Goal: Task Accomplishment & Management: Complete application form

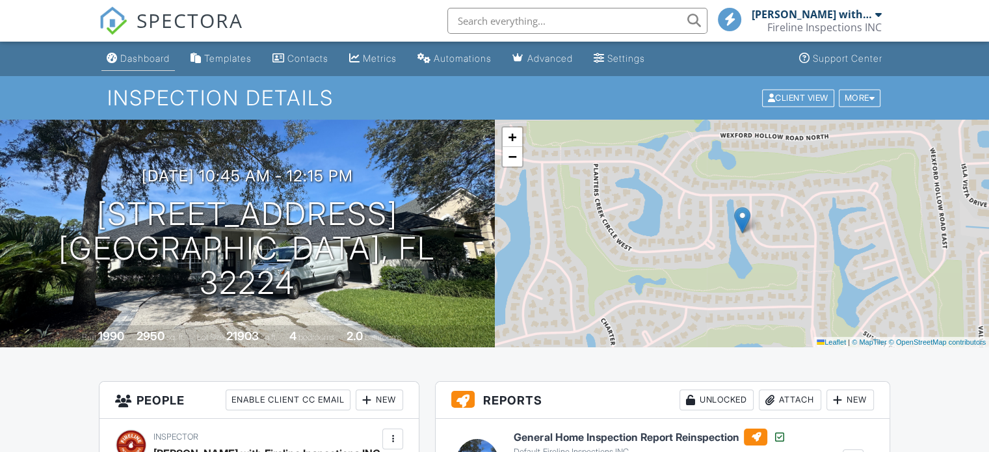
click at [142, 63] on div "Dashboard" at bounding box center [144, 58] width 49 height 11
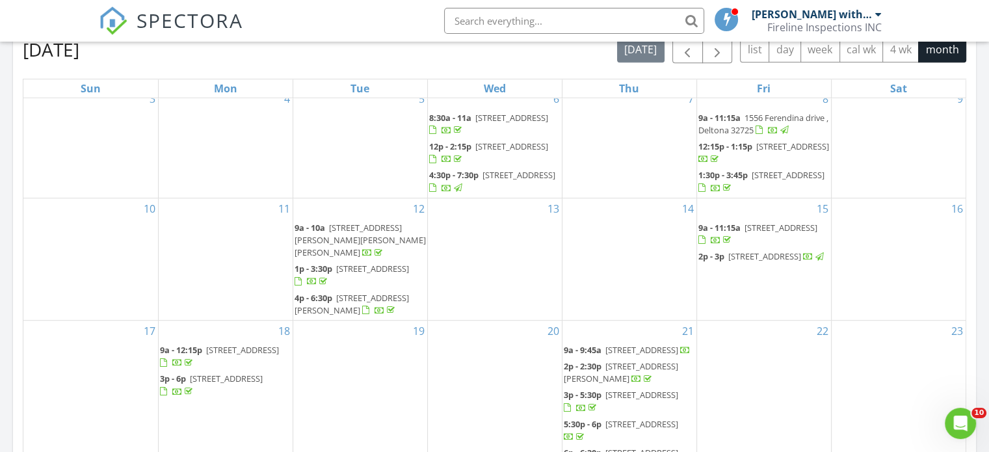
scroll to position [845, 0]
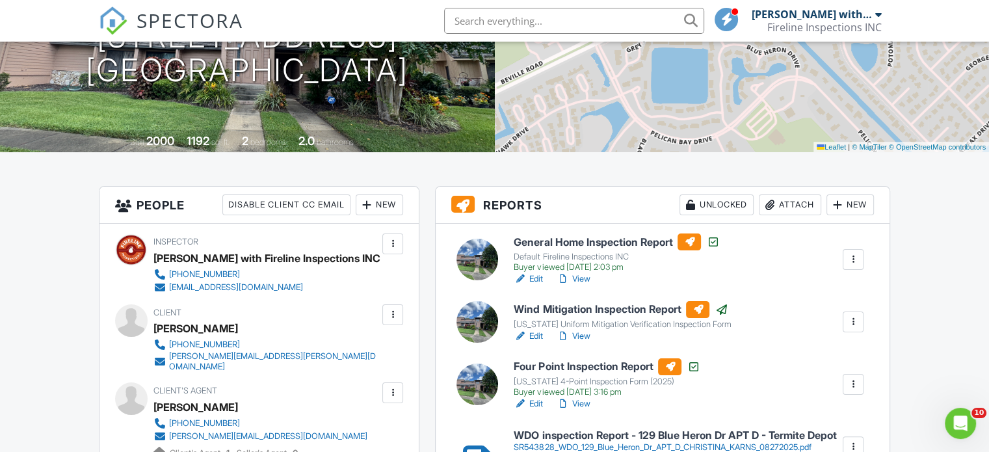
scroll to position [390, 0]
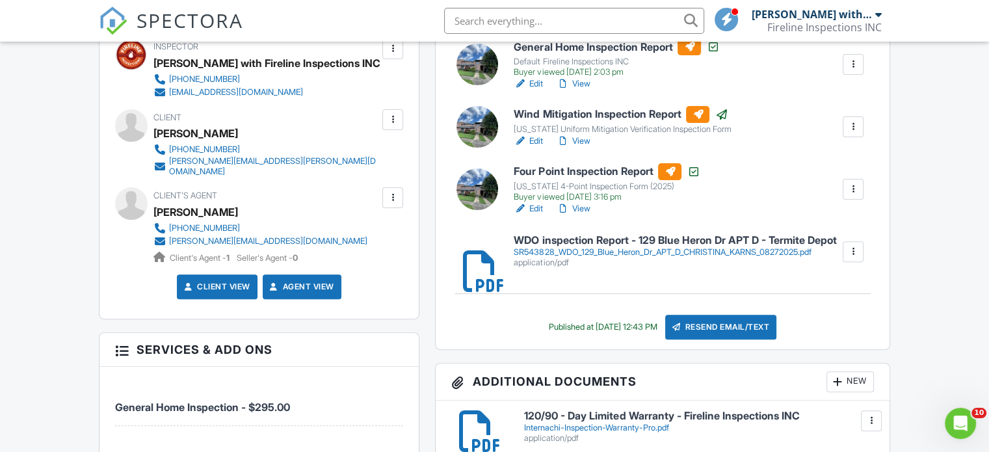
click at [397, 198] on div at bounding box center [392, 197] width 21 height 21
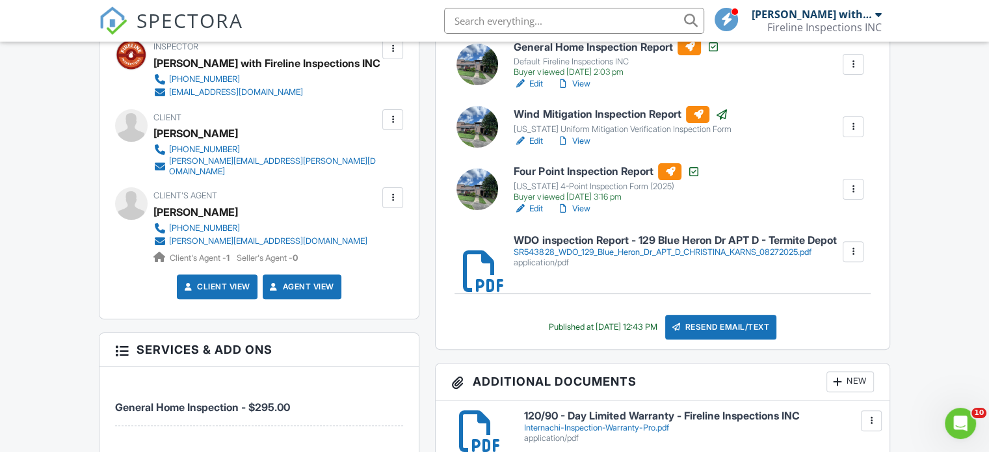
click at [391, 194] on div at bounding box center [392, 197] width 13 height 13
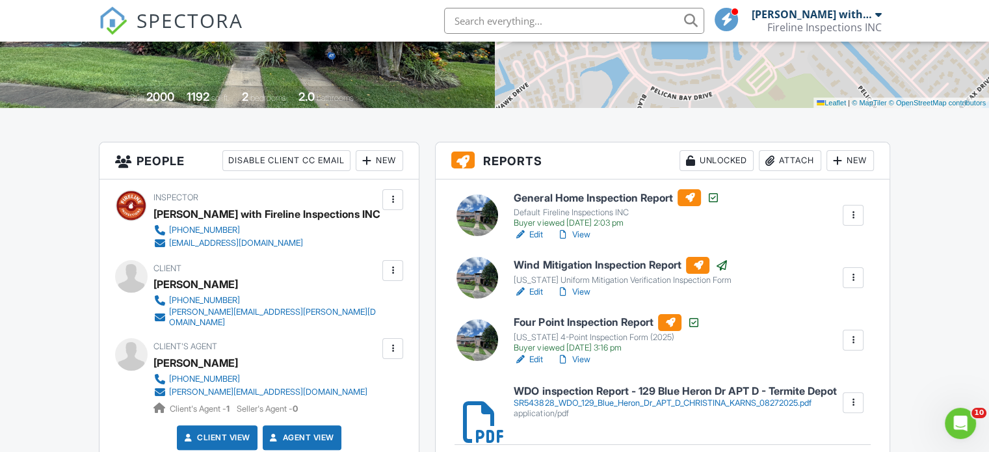
scroll to position [130, 0]
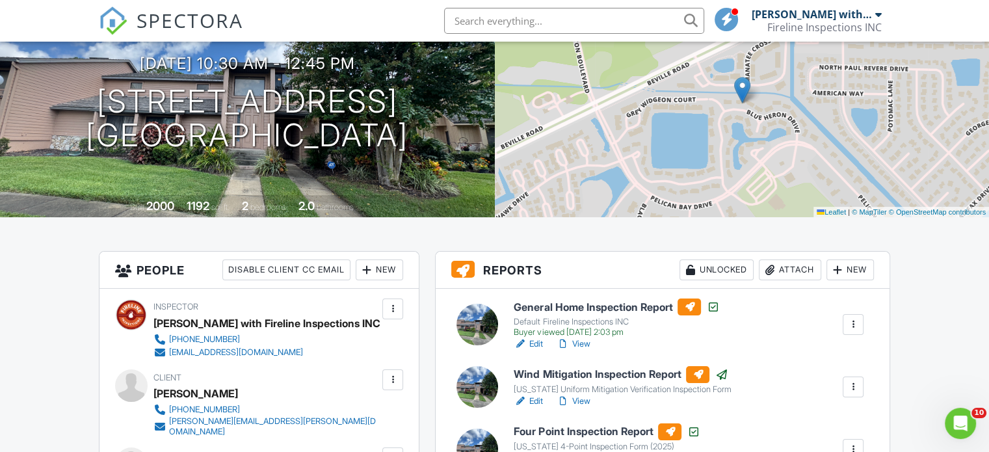
click at [377, 280] on h3 "People Disable Client CC Email New Client Listing Agent Add Another Person" at bounding box center [258, 270] width 319 height 37
click at [380, 280] on h3 "People Disable Client CC Email New Client Listing Agent Add Another Person" at bounding box center [258, 270] width 319 height 37
click at [395, 267] on div "New" at bounding box center [379, 269] width 47 height 21
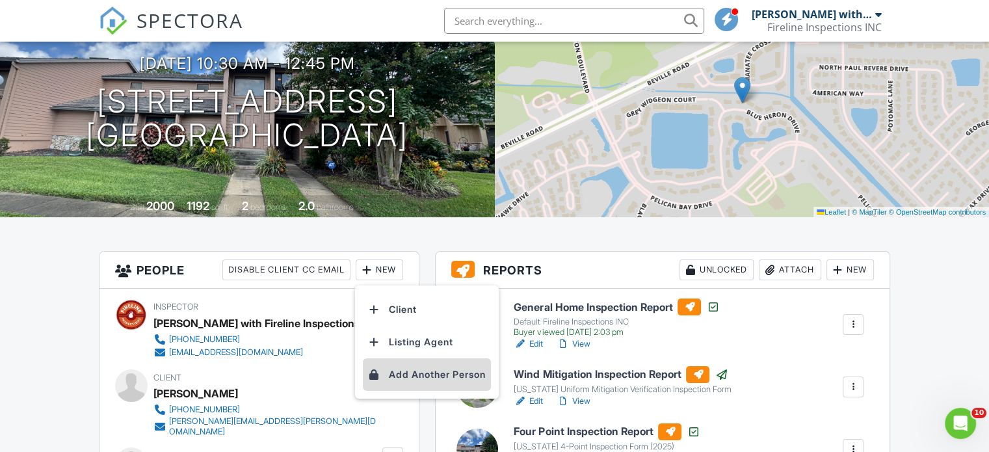
click at [438, 376] on li "Add Another Person" at bounding box center [427, 374] width 128 height 33
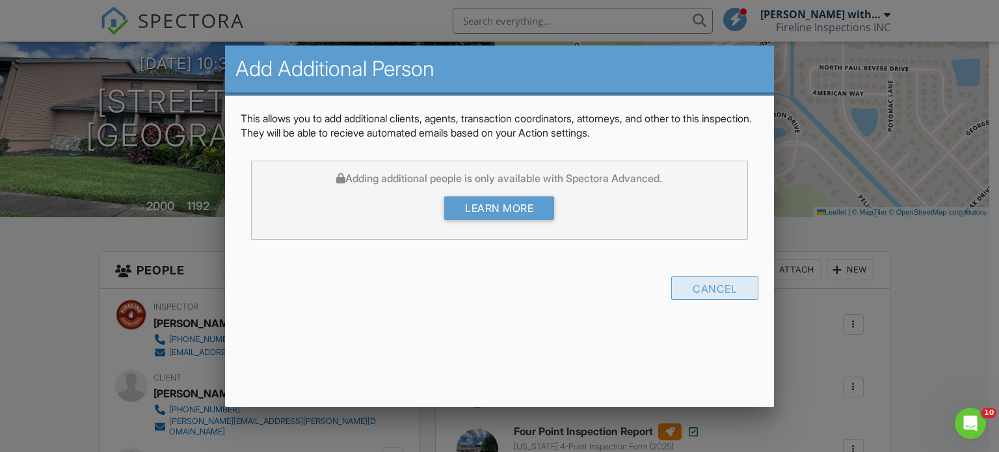
click at [739, 291] on div "Cancel" at bounding box center [714, 287] width 87 height 23
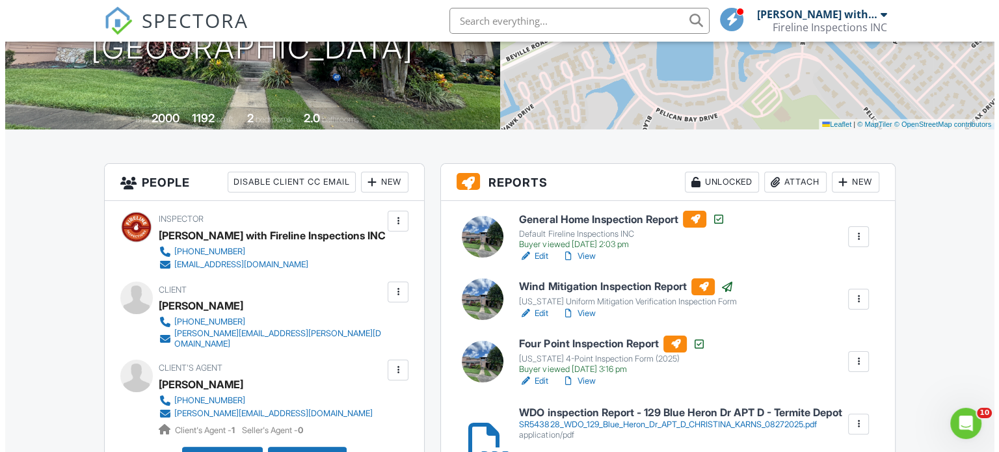
scroll to position [325, 0]
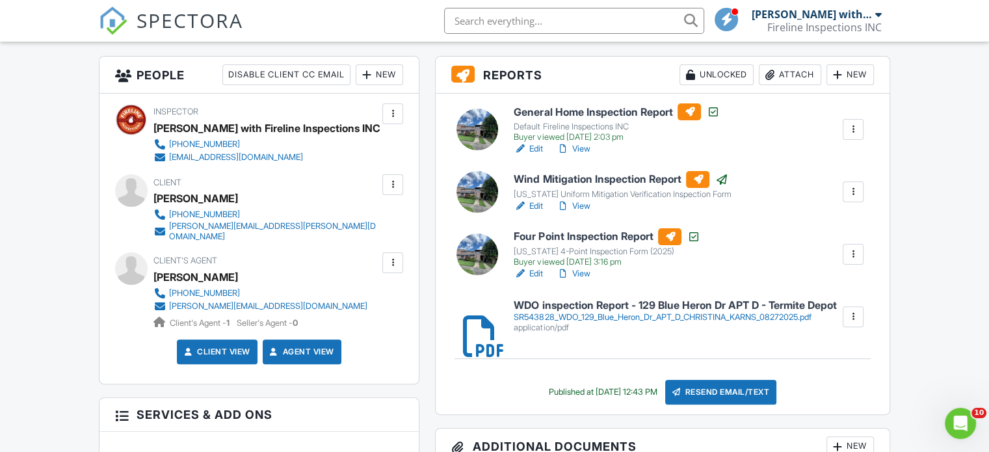
click at [389, 260] on div at bounding box center [392, 262] width 13 height 13
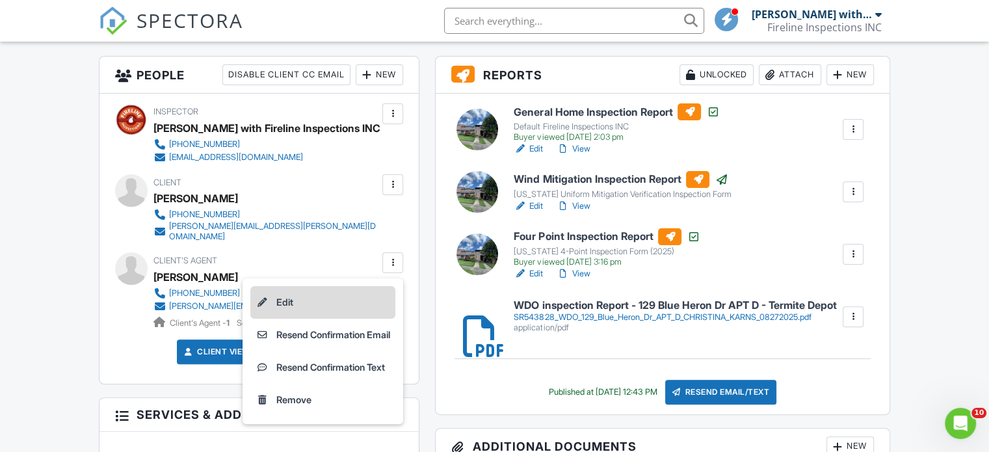
click at [325, 291] on li "Edit" at bounding box center [322, 302] width 145 height 33
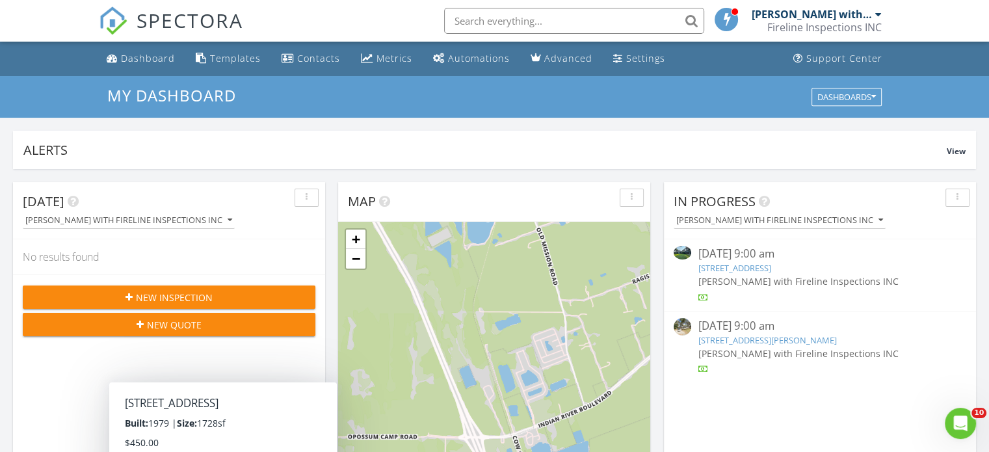
click at [530, 25] on input "text" at bounding box center [574, 21] width 260 height 26
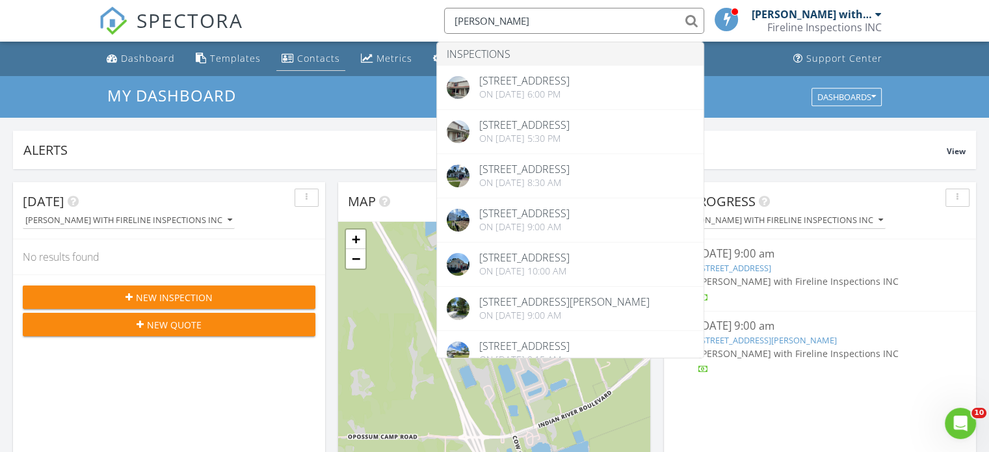
type input "kevin"
click at [312, 59] on div "Contacts" at bounding box center [318, 58] width 43 height 12
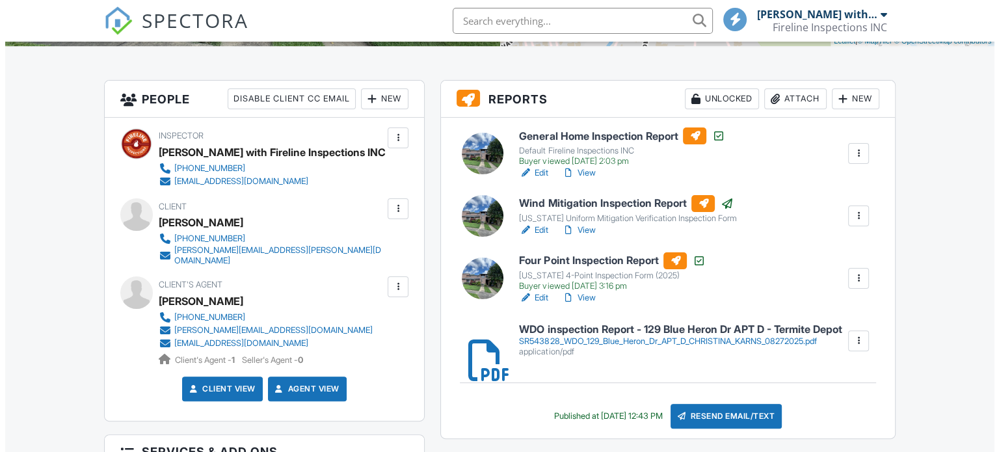
scroll to position [455, 0]
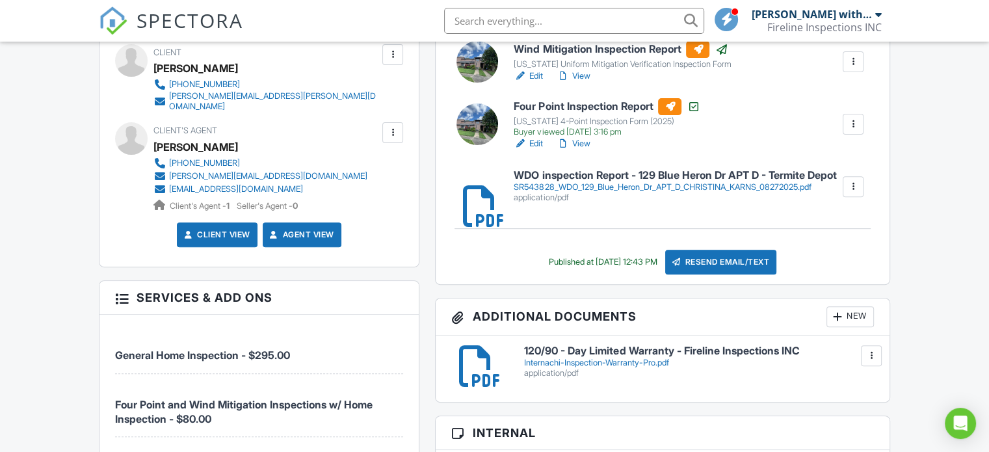
click at [766, 259] on div "Resend Email/Text" at bounding box center [721, 262] width 112 height 25
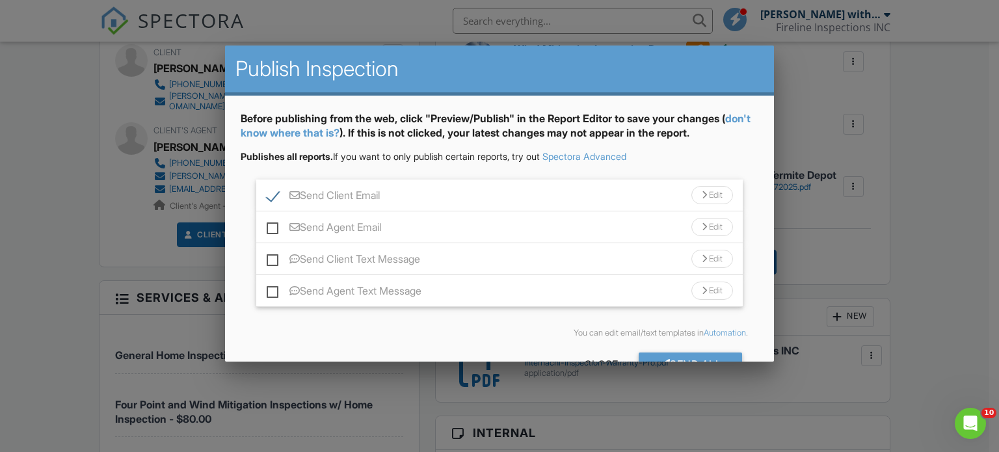
scroll to position [0, 0]
click at [279, 192] on label "Send Client Email" at bounding box center [323, 197] width 113 height 16
checkbox input "false"
click at [274, 228] on label "Send Agent Email" at bounding box center [324, 229] width 114 height 16
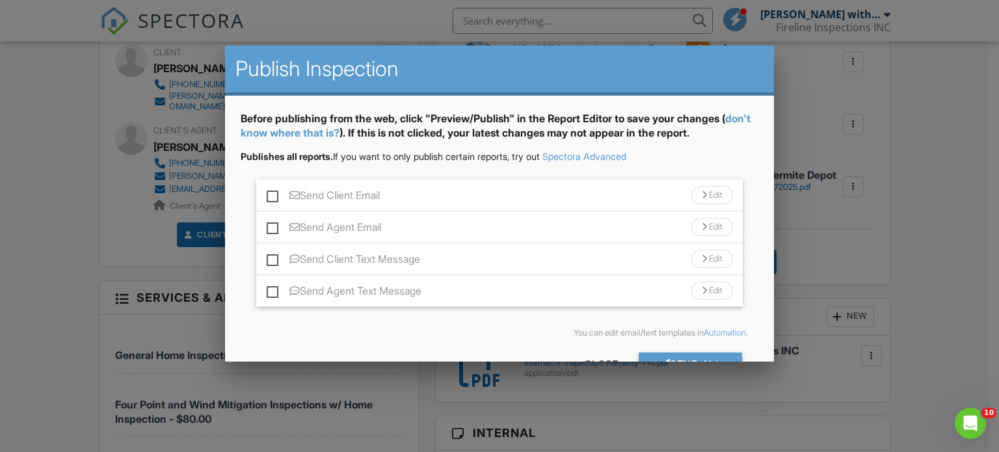
click at [274, 225] on input "Send Agent Email" at bounding box center [271, 221] width 8 height 8
checkbox input "true"
click at [698, 230] on div "Edit" at bounding box center [712, 227] width 42 height 18
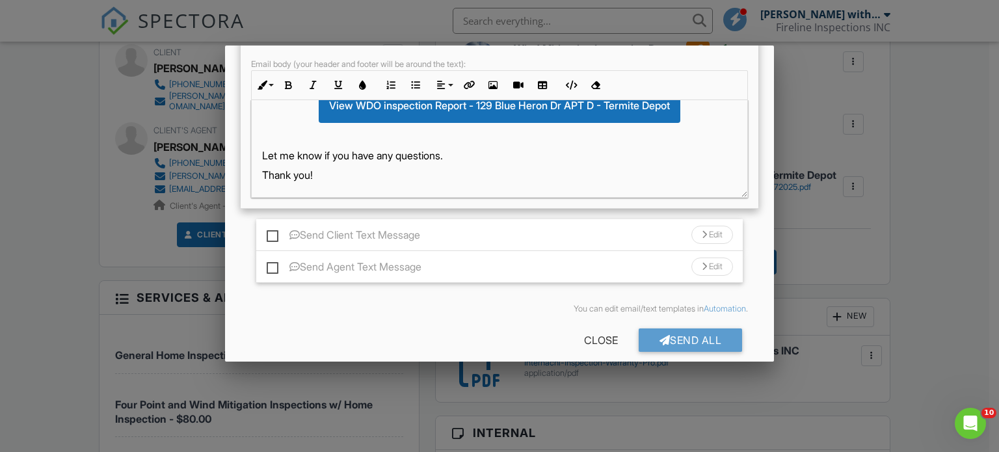
scroll to position [289, 0]
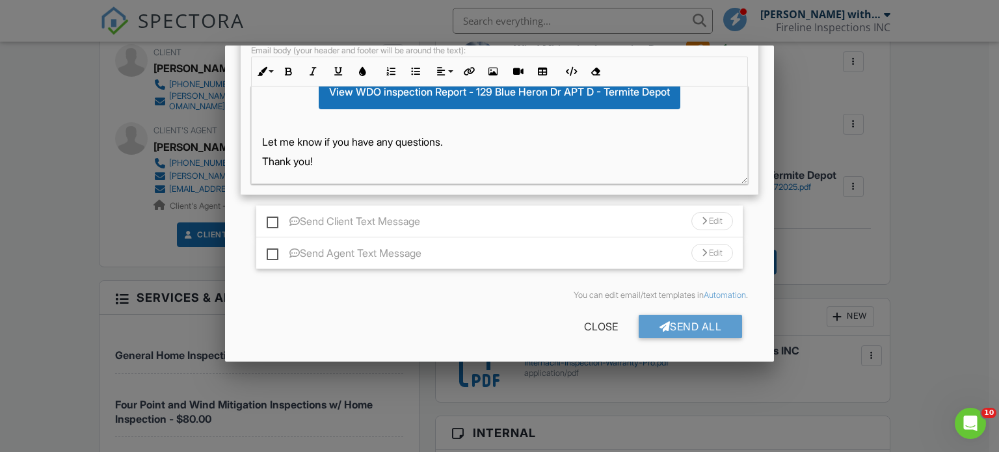
click at [720, 321] on div "Send All" at bounding box center [690, 326] width 104 height 23
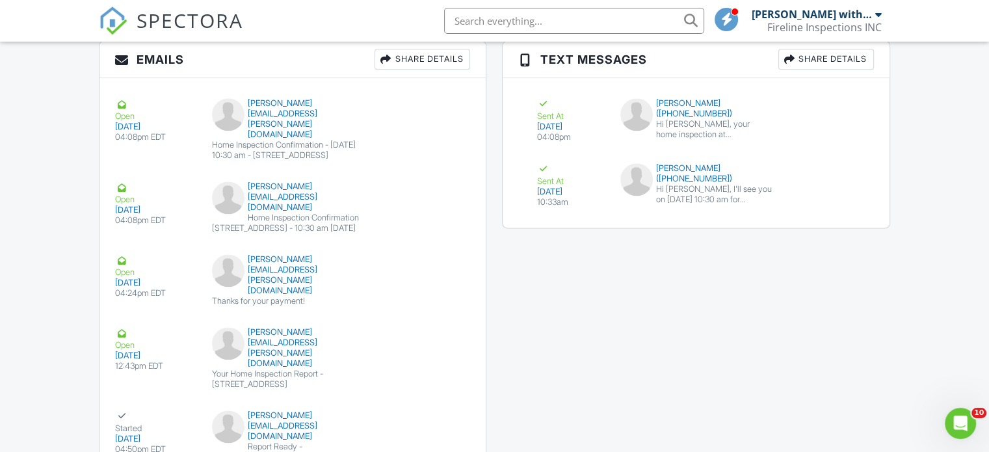
scroll to position [1865, 0]
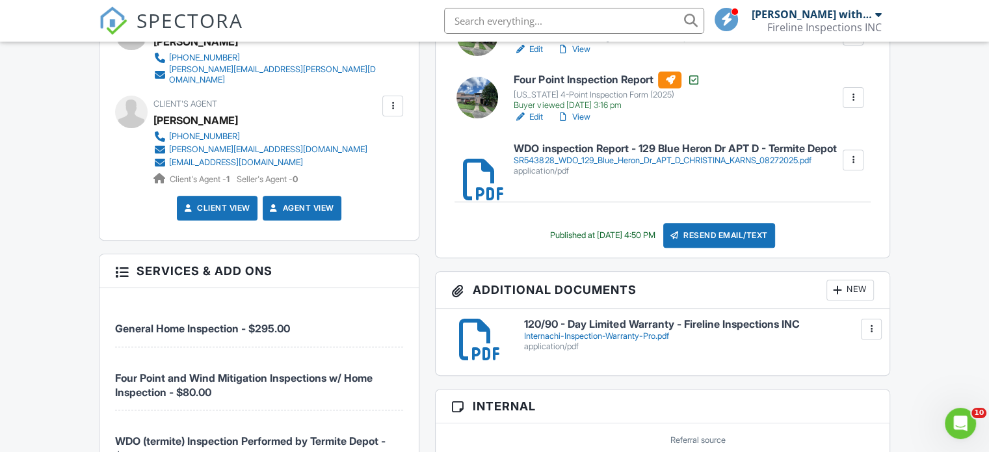
scroll to position [260, 0]
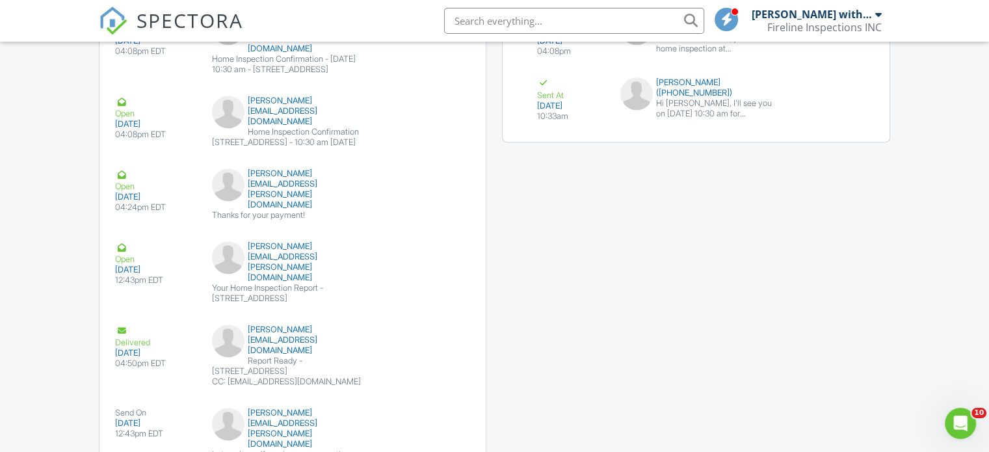
scroll to position [1865, 0]
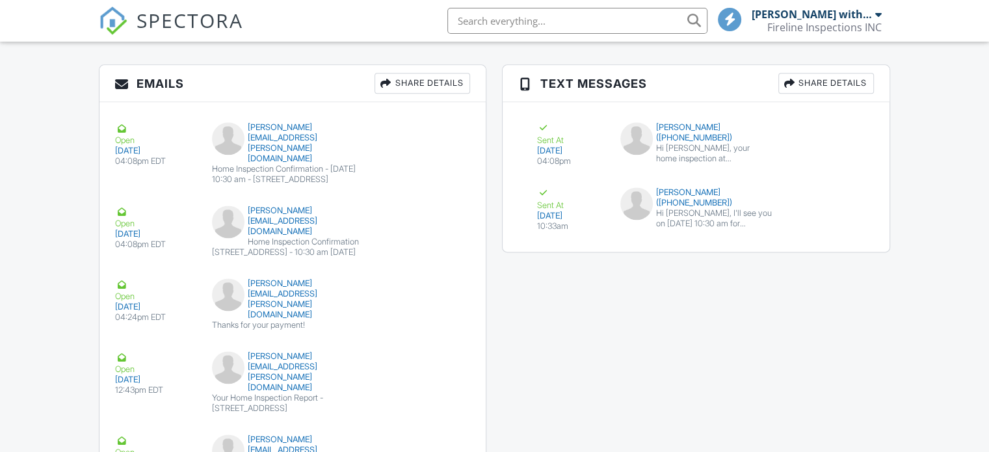
scroll to position [1821, 0]
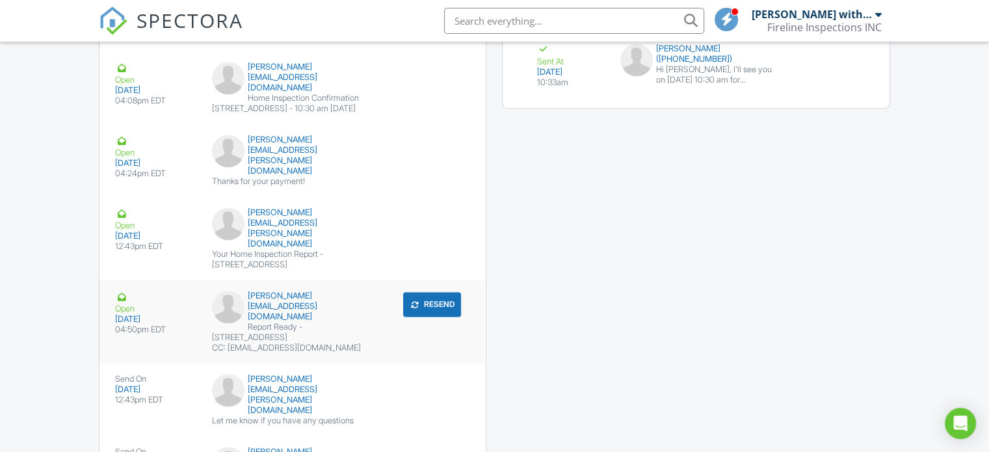
click at [315, 322] on div "Report Ready - [STREET_ADDRESS]" at bounding box center [293, 332] width 162 height 21
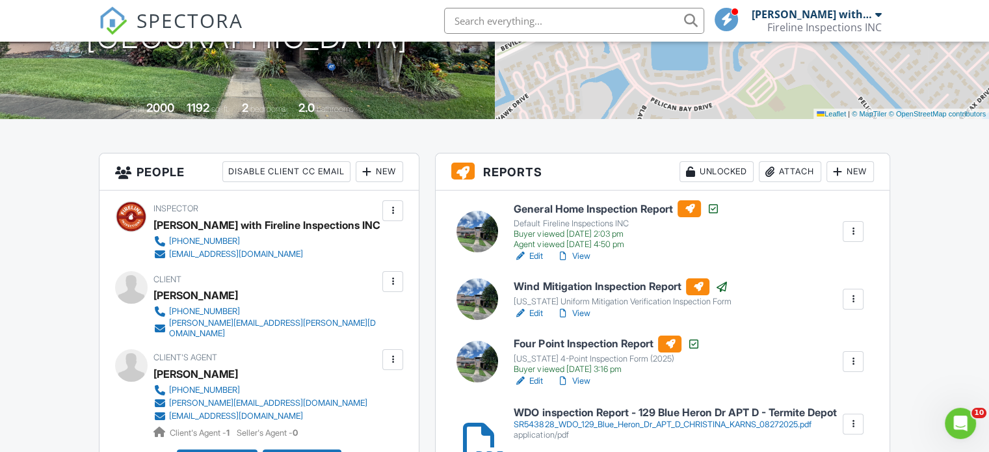
scroll to position [0, 0]
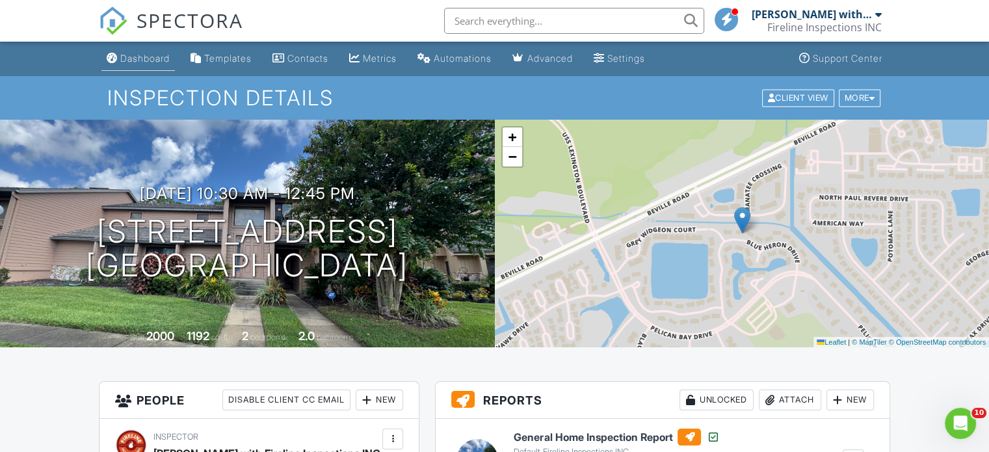
click at [134, 57] on div "Dashboard" at bounding box center [144, 58] width 49 height 11
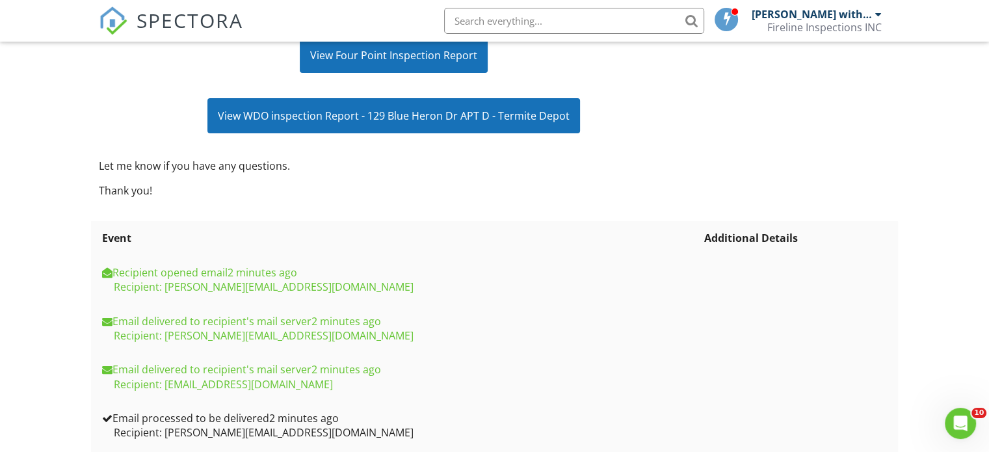
scroll to position [125, 0]
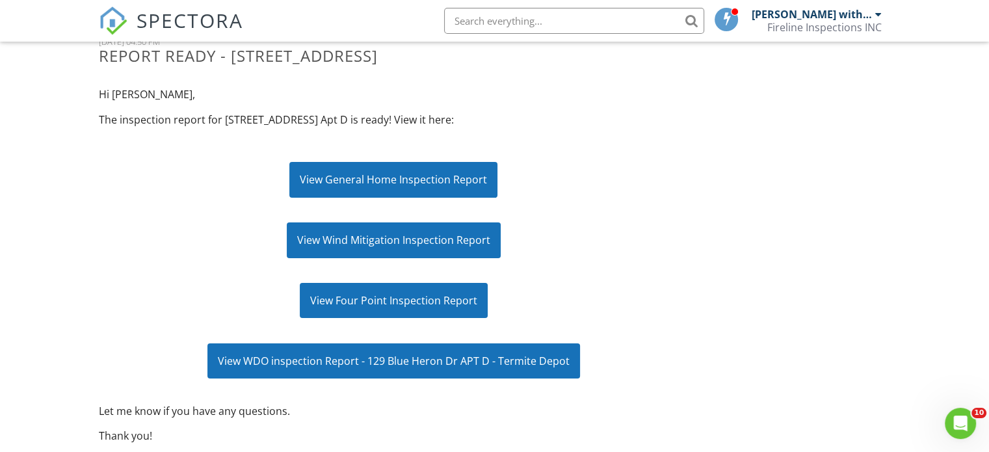
click at [401, 177] on div "View General Home Inspection Report" at bounding box center [393, 179] width 208 height 35
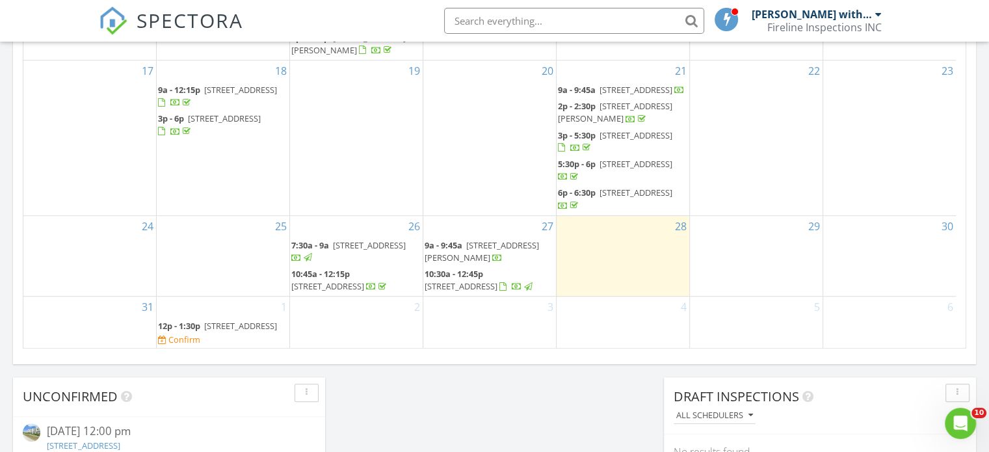
scroll to position [148, 0]
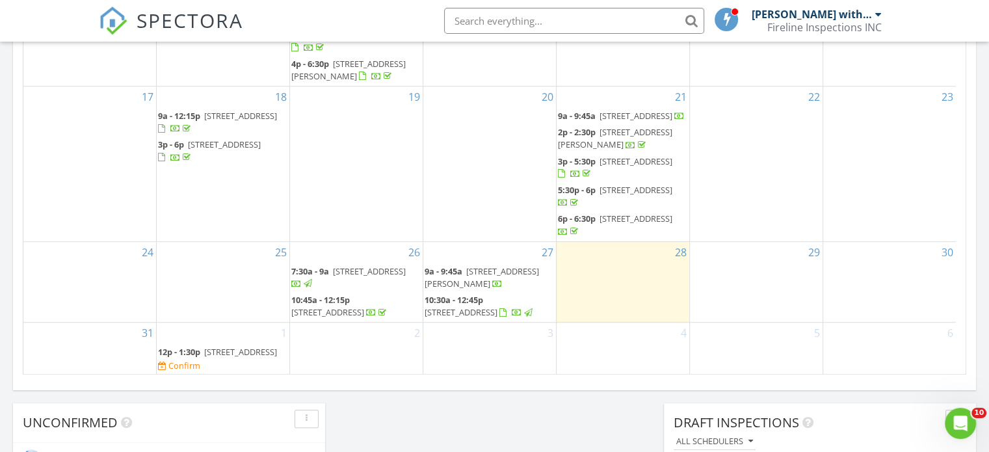
scroll to position [780, 0]
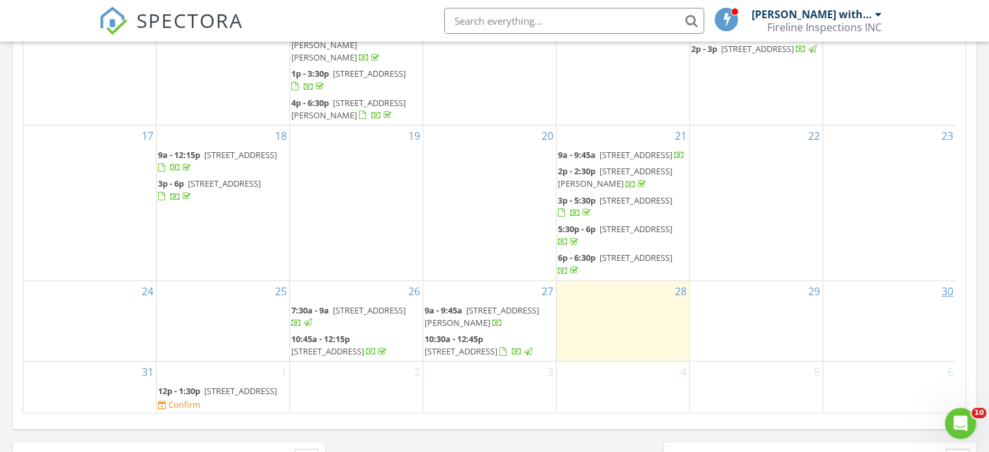
click at [947, 281] on link "30" at bounding box center [947, 291] width 17 height 21
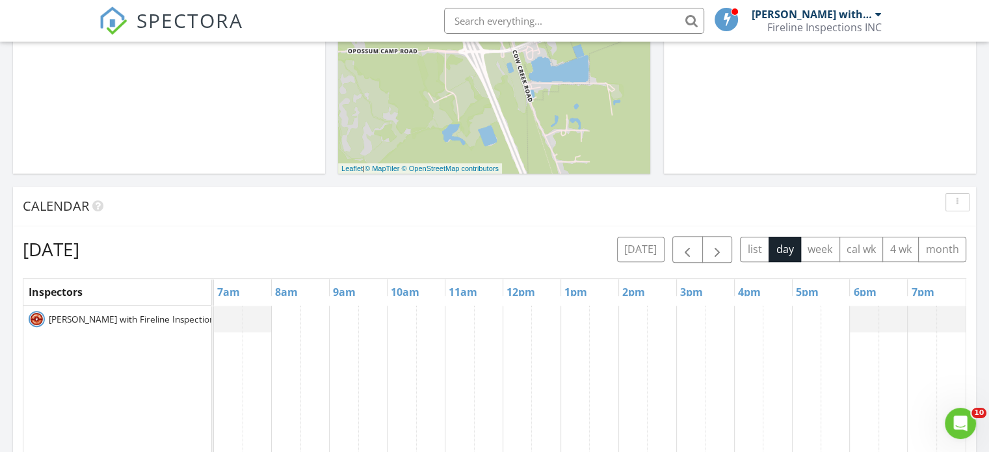
scroll to position [455, 0]
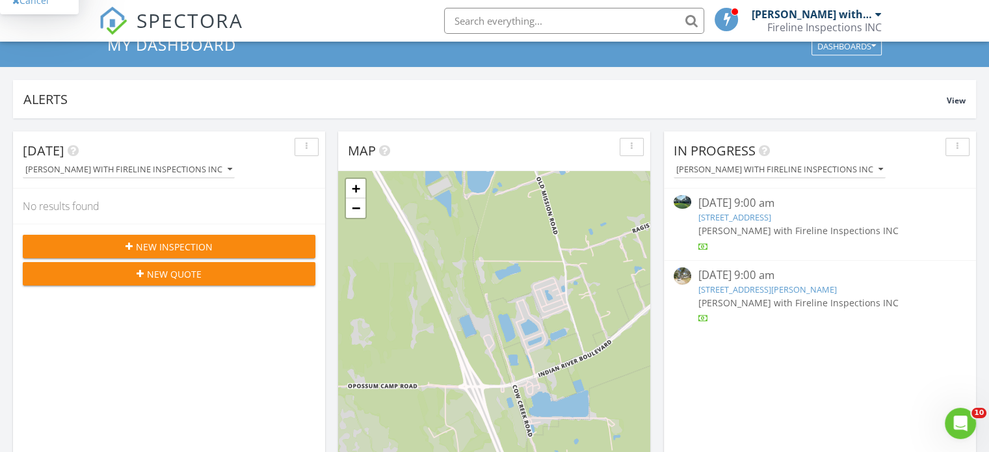
scroll to position [0, 0]
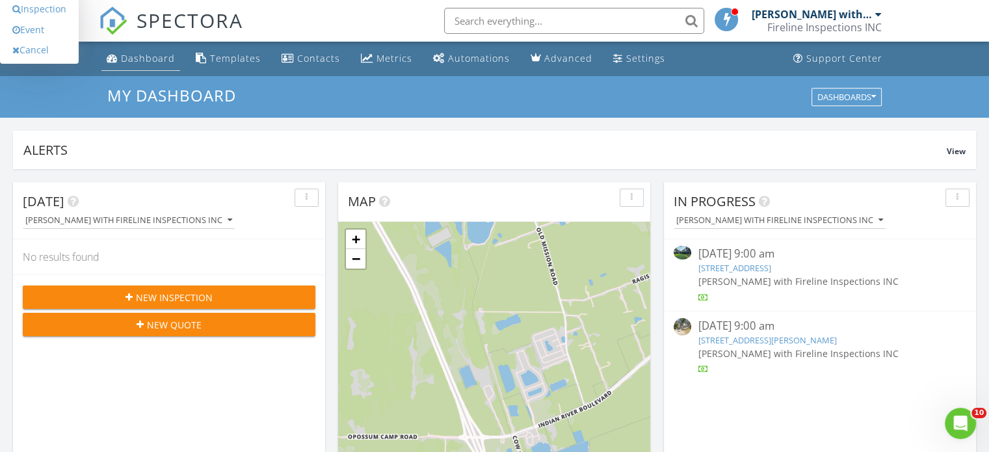
click at [166, 58] on div "Dashboard" at bounding box center [148, 58] width 54 height 12
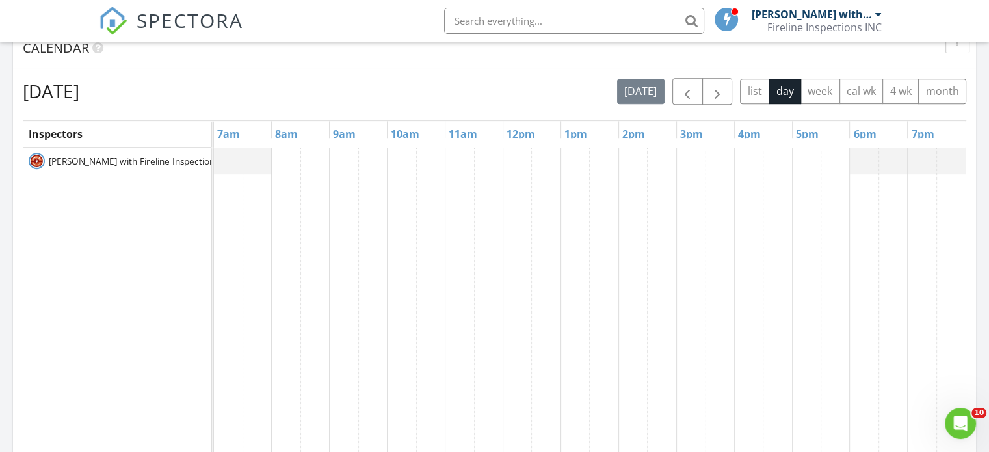
scroll to position [455, 0]
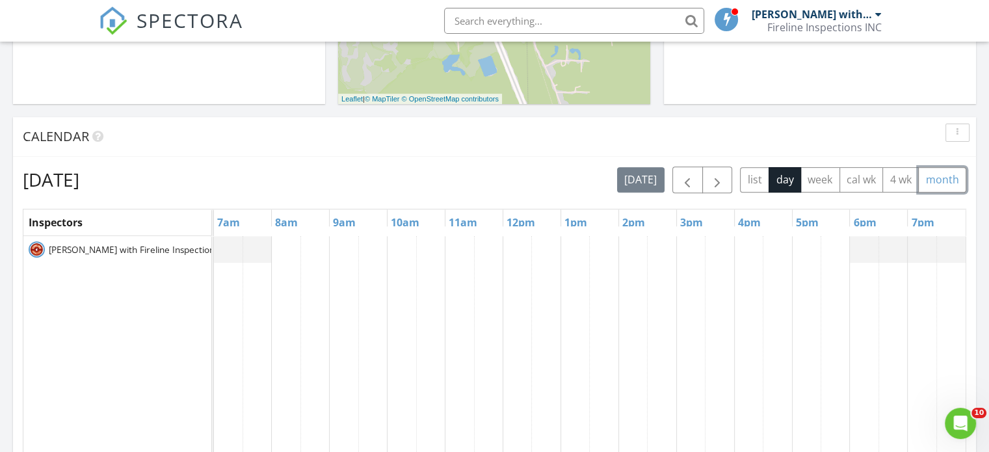
click at [945, 181] on button "month" at bounding box center [942, 179] width 48 height 25
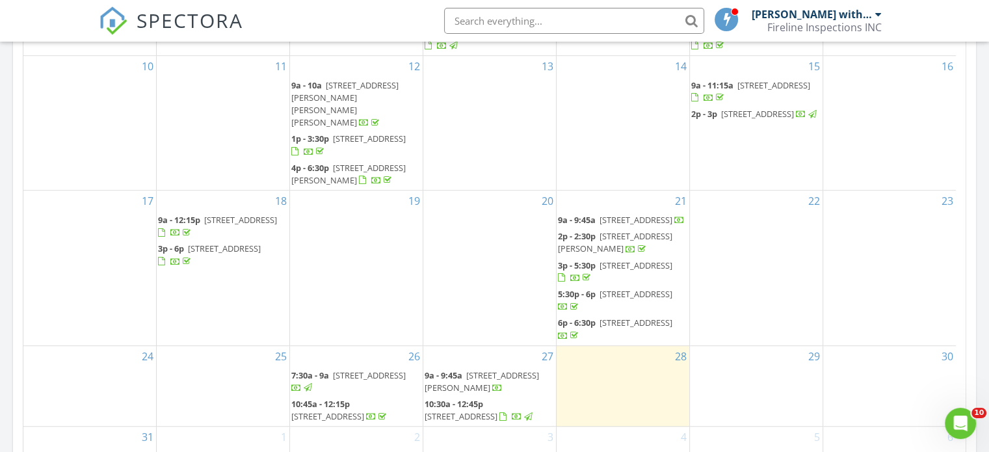
scroll to position [780, 0]
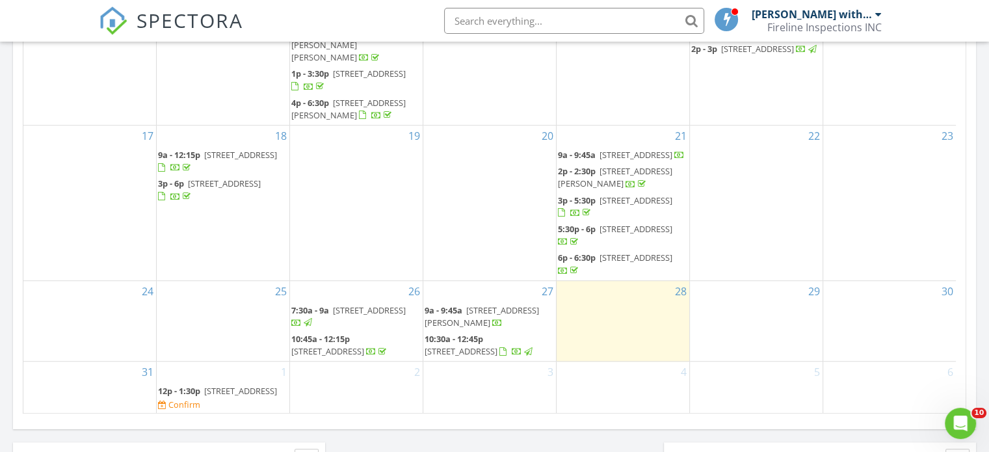
click at [354, 345] on span "3726 Fiddlers Creek Rd W, Jacksonville 32224" at bounding box center [327, 351] width 73 height 12
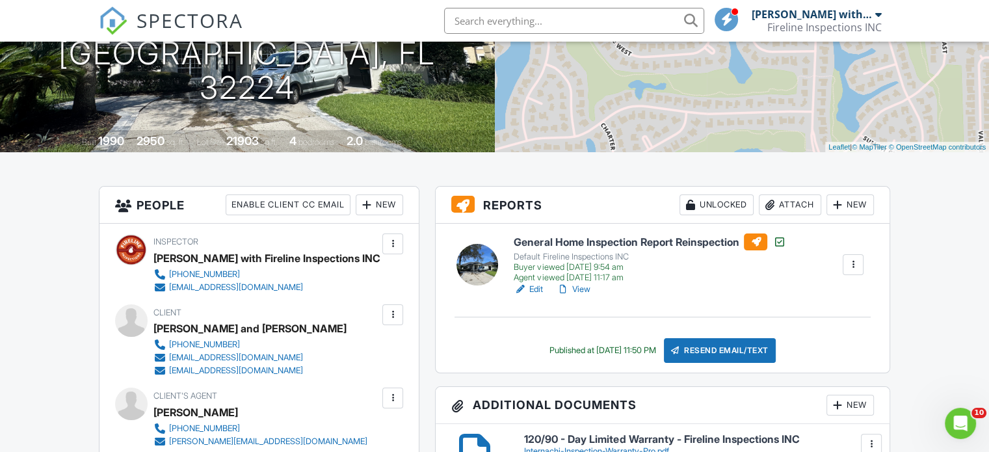
click at [850, 262] on div at bounding box center [853, 264] width 13 height 13
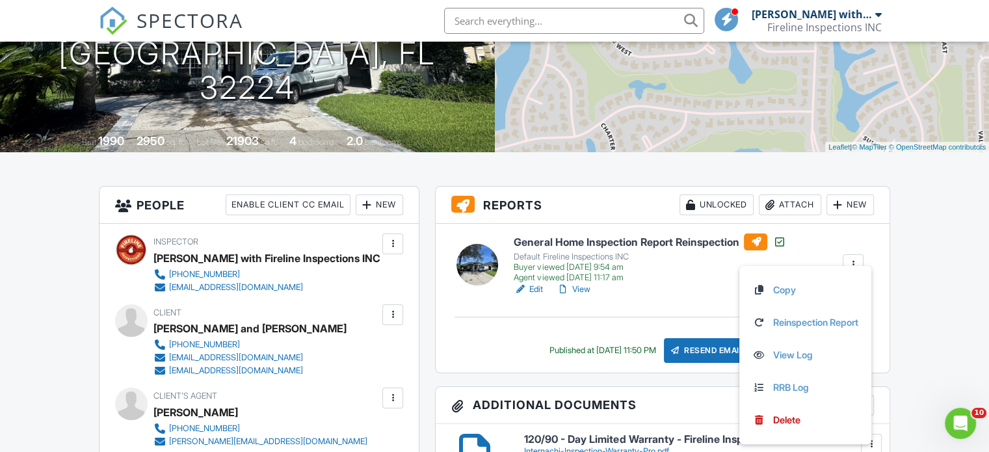
click at [611, 239] on h6 "General Home Inspection Report Reinspection" at bounding box center [650, 241] width 272 height 17
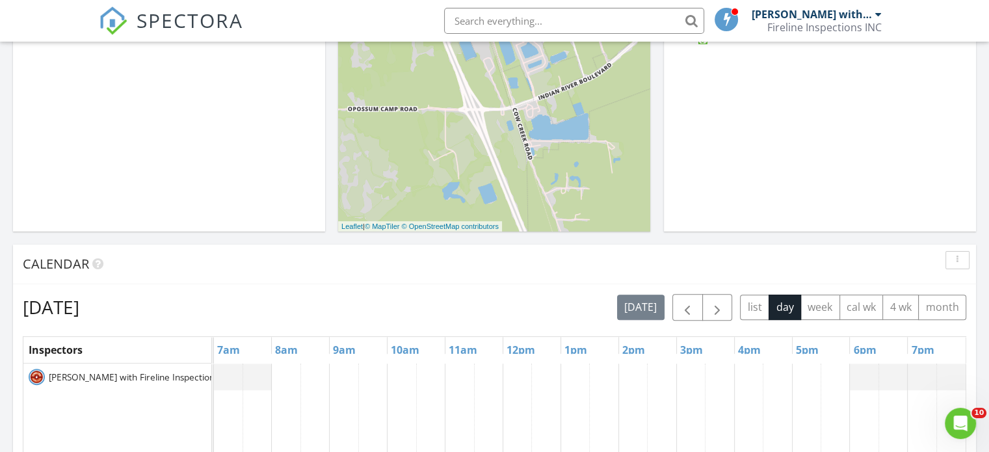
scroll to position [390, 0]
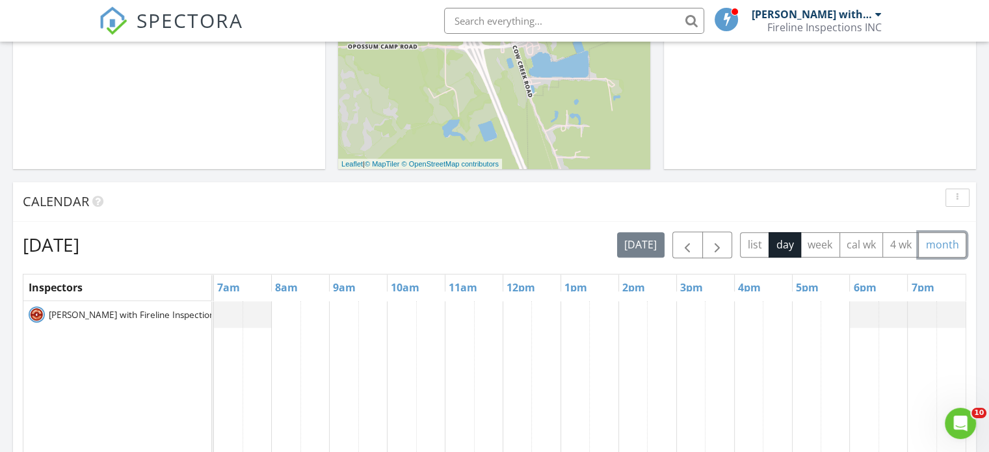
click at [949, 250] on button "month" at bounding box center [942, 244] width 48 height 25
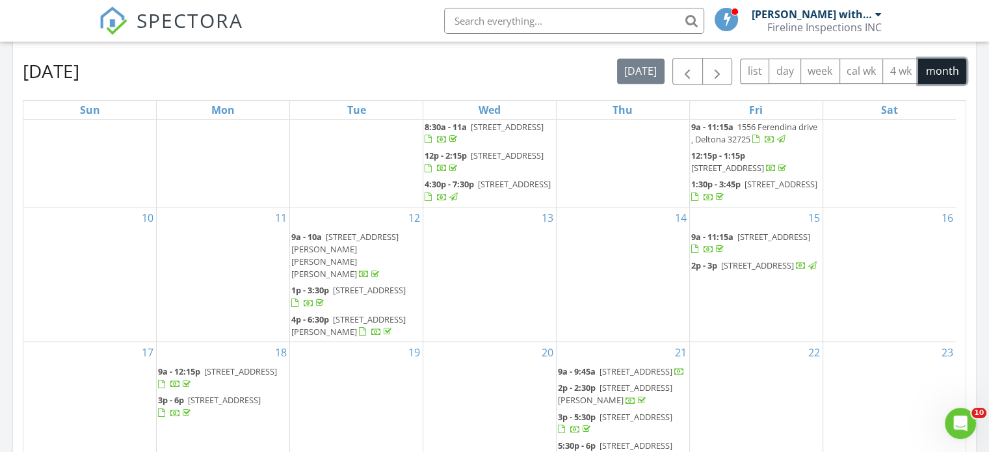
scroll to position [715, 0]
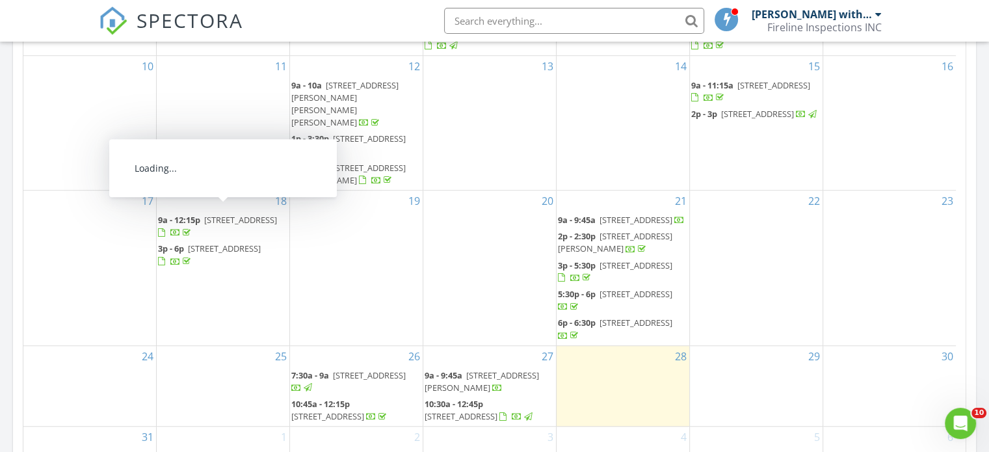
click at [224, 243] on span "3726 Fiddlers Creek Rd W , Jacksonville 32224" at bounding box center [224, 249] width 73 height 12
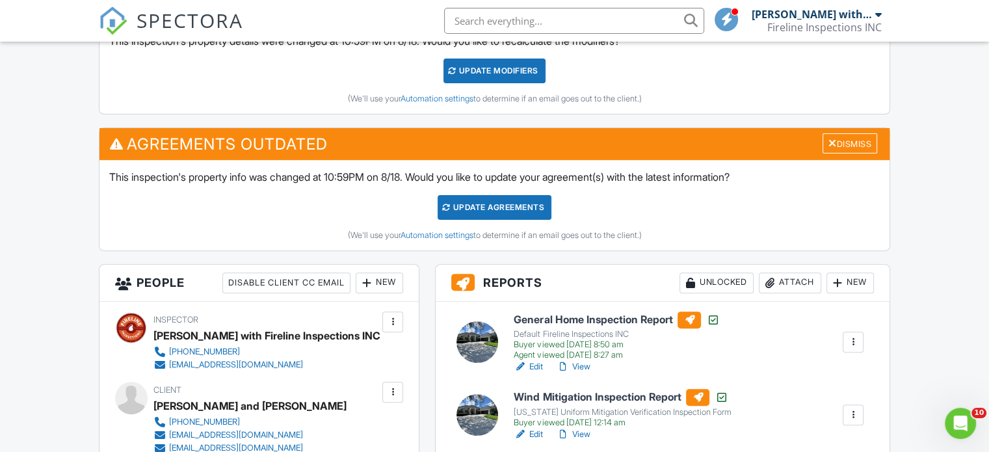
click at [578, 363] on link "View" at bounding box center [573, 366] width 34 height 13
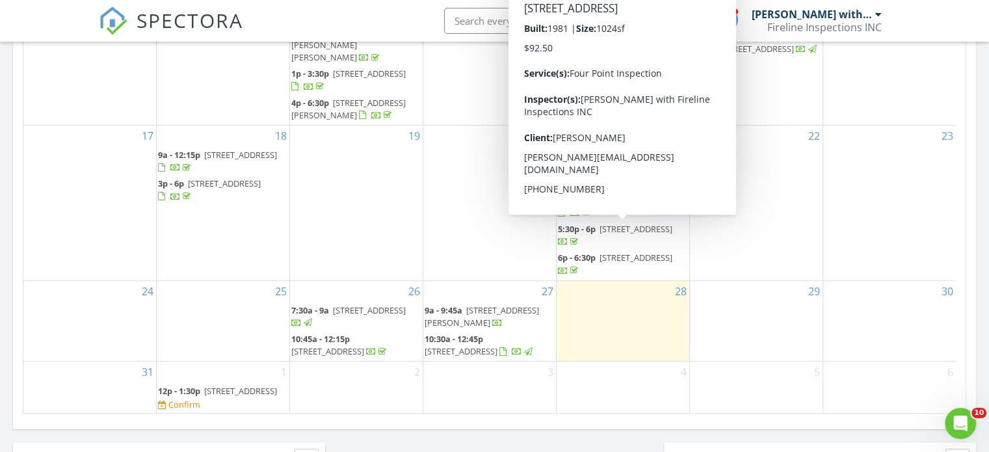
scroll to position [83, 0]
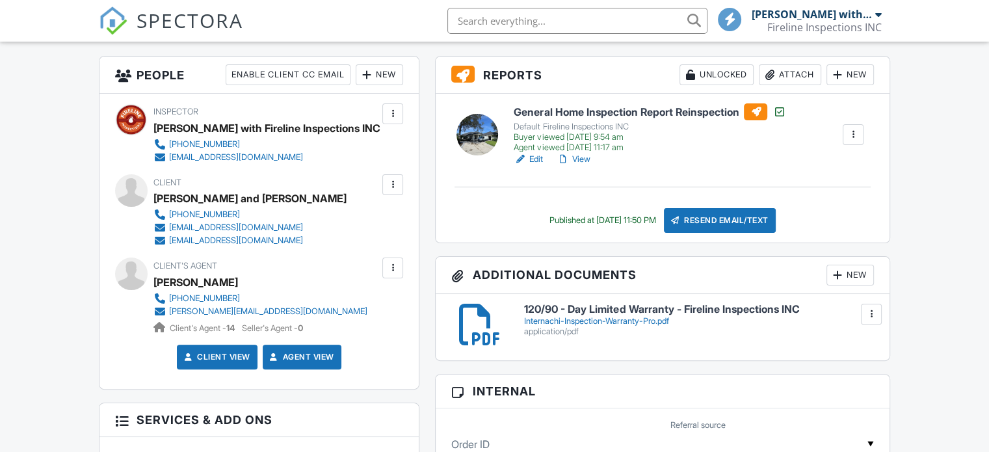
scroll to position [325, 0]
click at [570, 161] on link "View" at bounding box center [573, 159] width 34 height 13
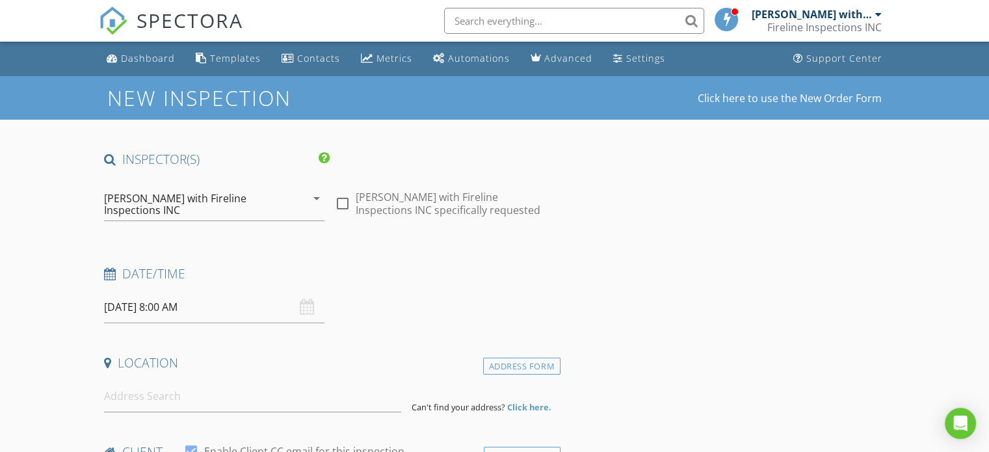
type input "[PERSON_NAME] and [PERSON_NAME]"
type input "Daly"
type input "[EMAIL_ADDRESS][DOMAIN_NAME]"
type input "billrdaly@gmail.com"
type input "[PHONE_NUMBER]"
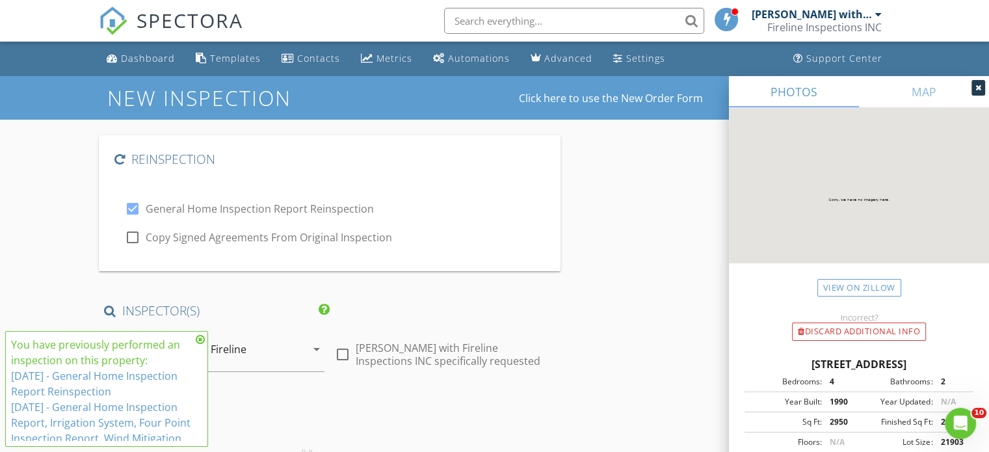
click at [200, 336] on icon at bounding box center [200, 339] width 9 height 10
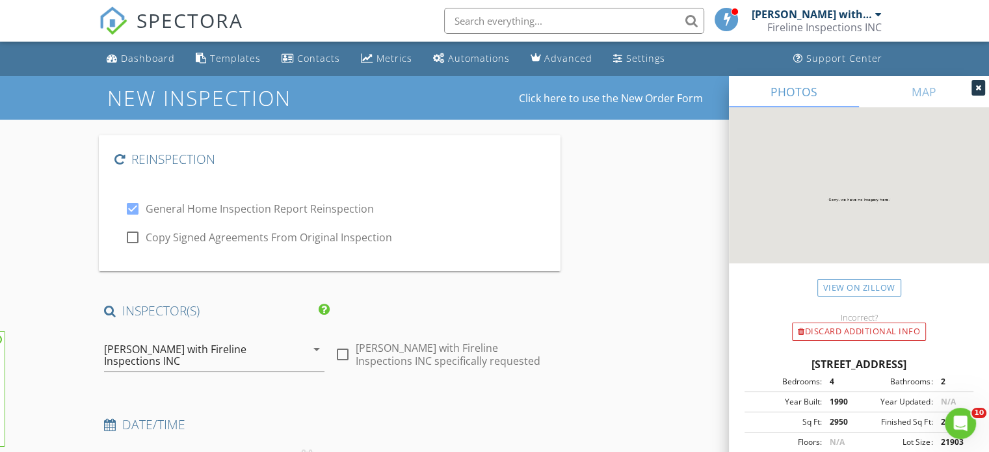
scroll to position [195, 0]
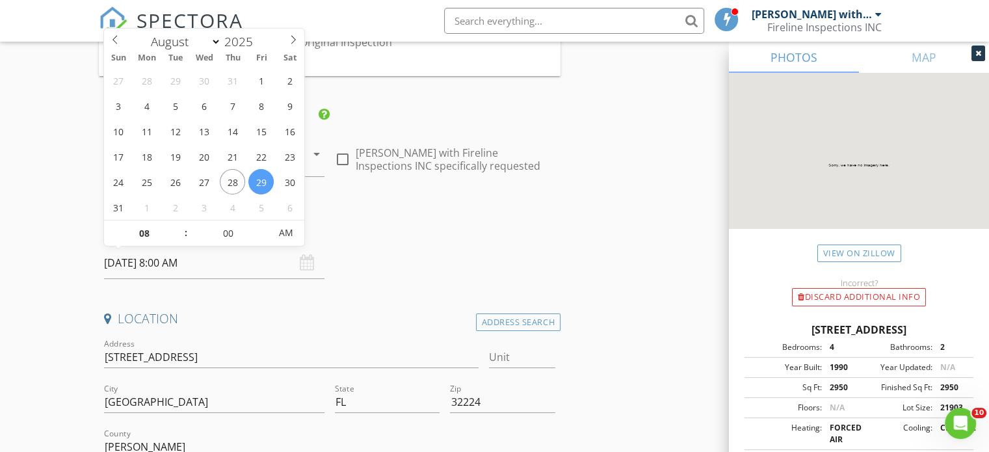
click at [189, 263] on input "08/29/2025 8:00 AM" at bounding box center [214, 263] width 220 height 32
type input "08/30/2025 8:00 AM"
type input "09"
type input "08/30/2025 9:00 AM"
click at [179, 225] on span at bounding box center [179, 226] width 9 height 13
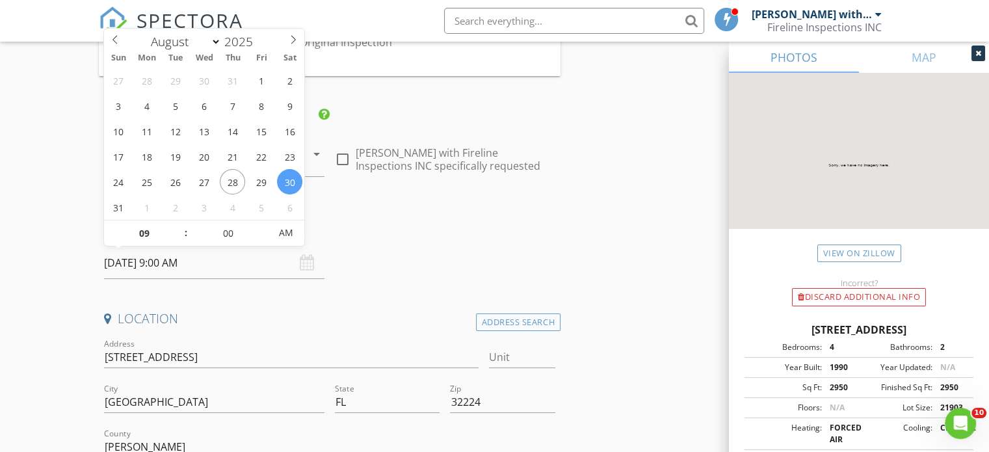
click at [443, 248] on div "Date/Time 08/30/2025 9:00 AM" at bounding box center [330, 250] width 462 height 58
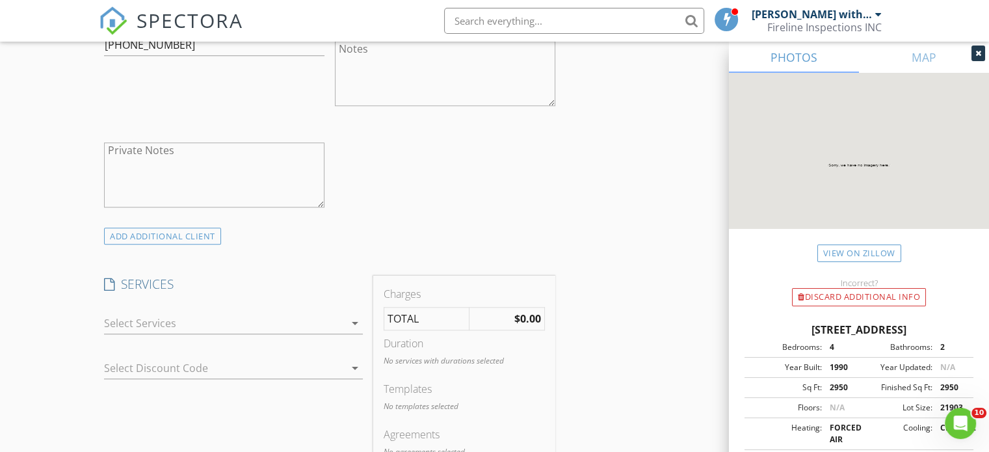
scroll to position [1170, 0]
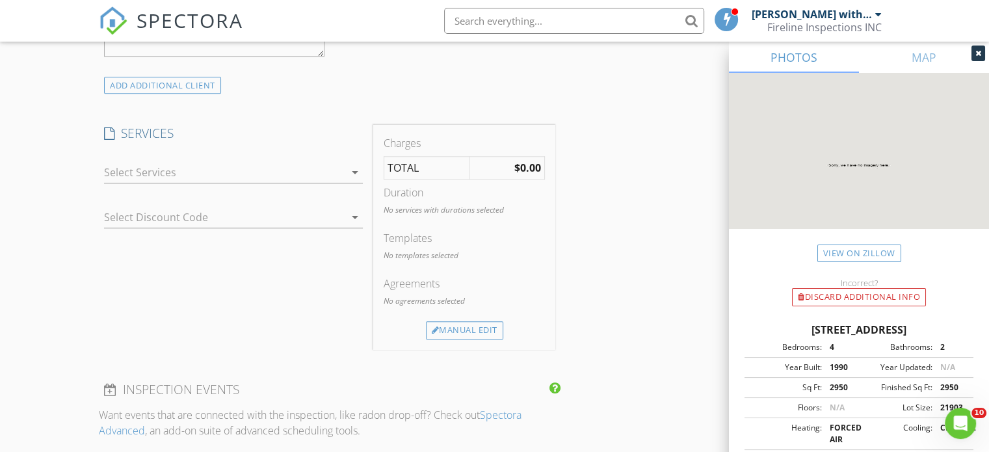
click at [280, 176] on div at bounding box center [224, 172] width 241 height 21
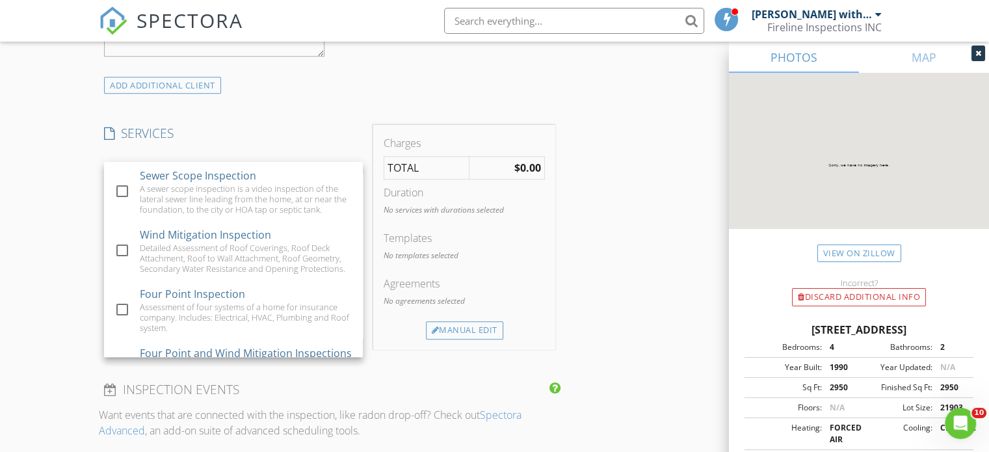
scroll to position [304, 0]
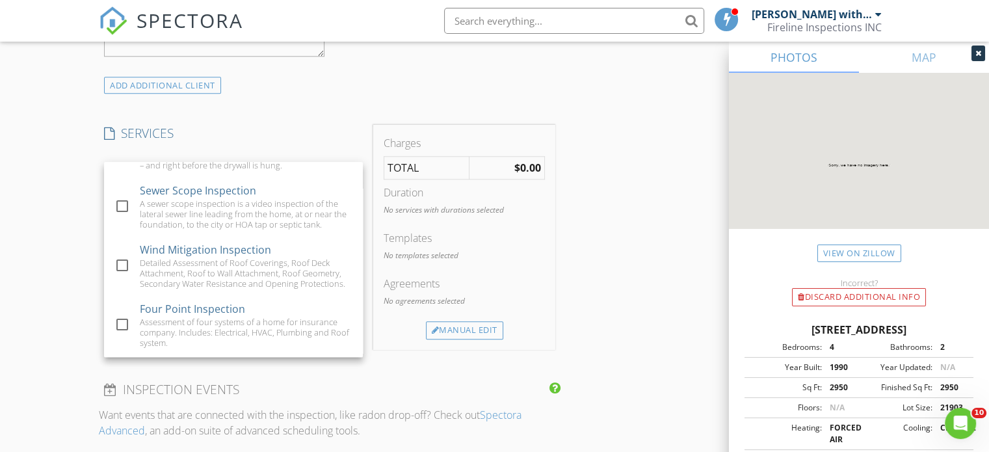
click at [27, 211] on div "New Inspection Click here to use the New Order Form Reinspection check_box Gene…" at bounding box center [494, 266] width 989 height 2720
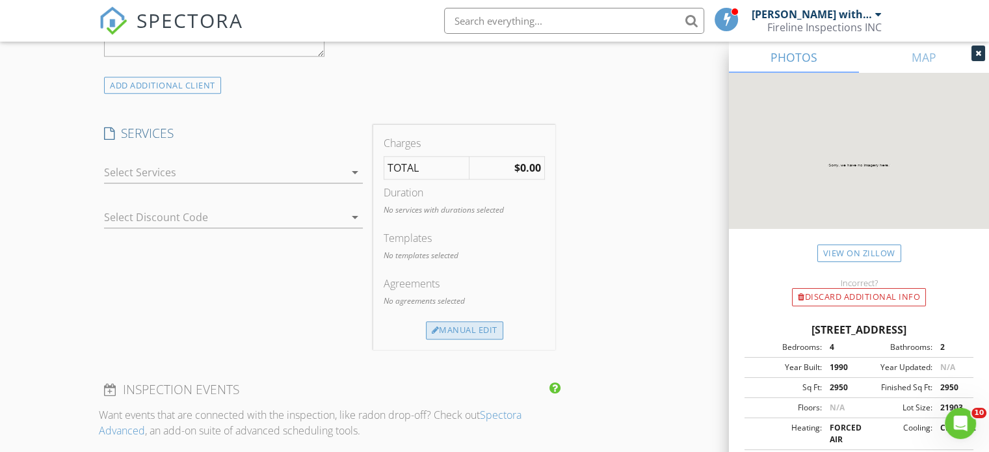
click at [480, 321] on div "Manual Edit" at bounding box center [464, 330] width 77 height 18
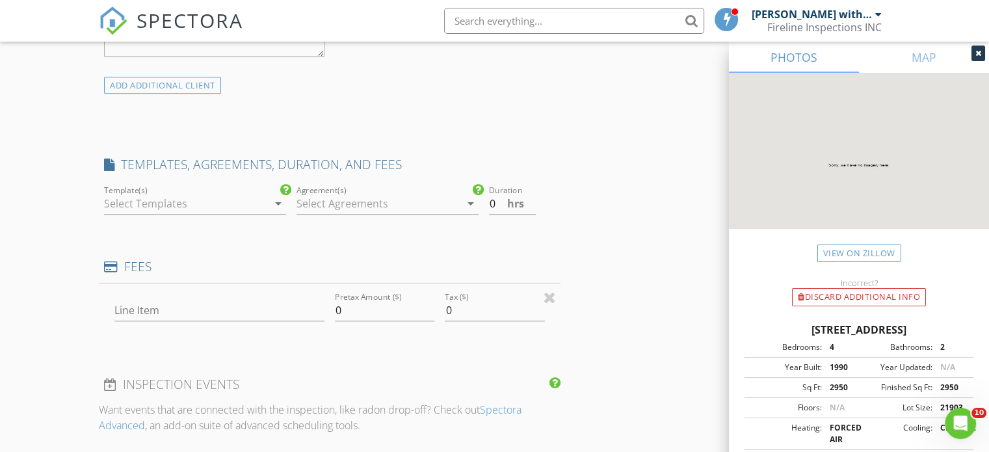
click at [479, 324] on div "INSPECTOR(S) check_box Thomas Ballard with Fireline Inspections INC PRIMARY Tho…" at bounding box center [330, 323] width 462 height 2382
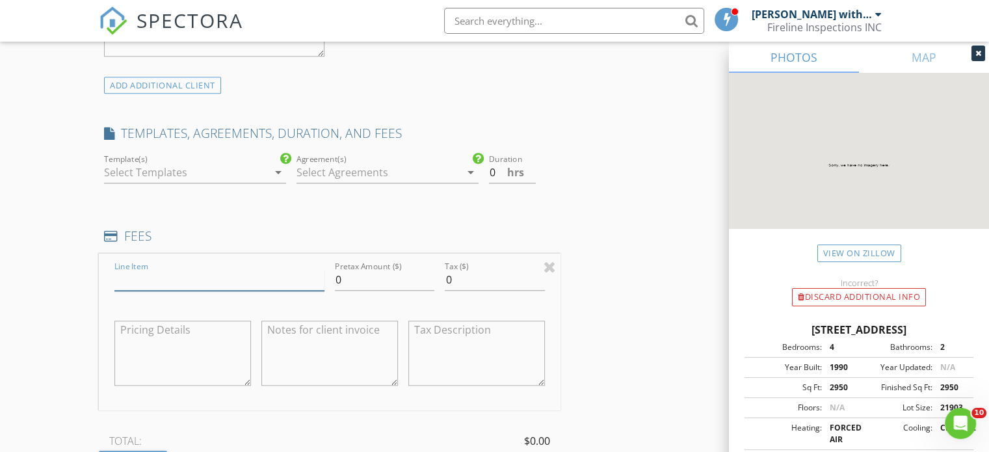
click at [239, 285] on input "Line Item" at bounding box center [219, 279] width 210 height 21
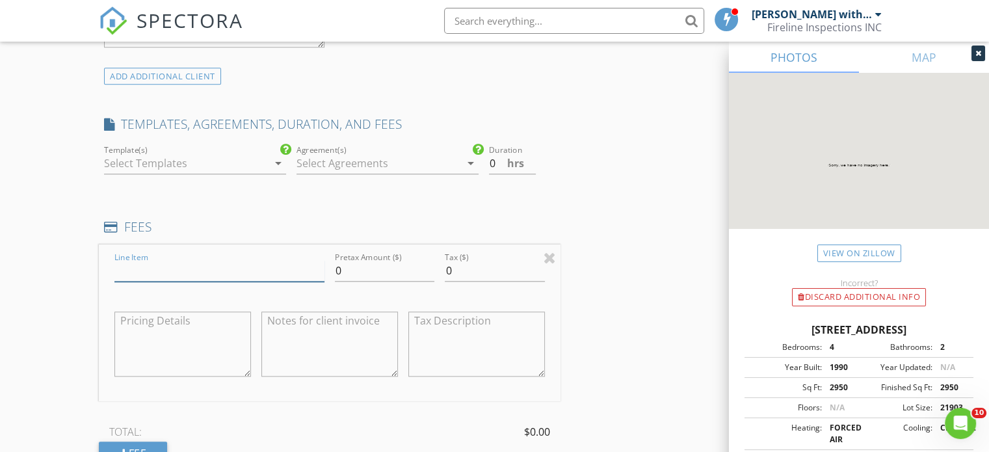
scroll to position [1235, 0]
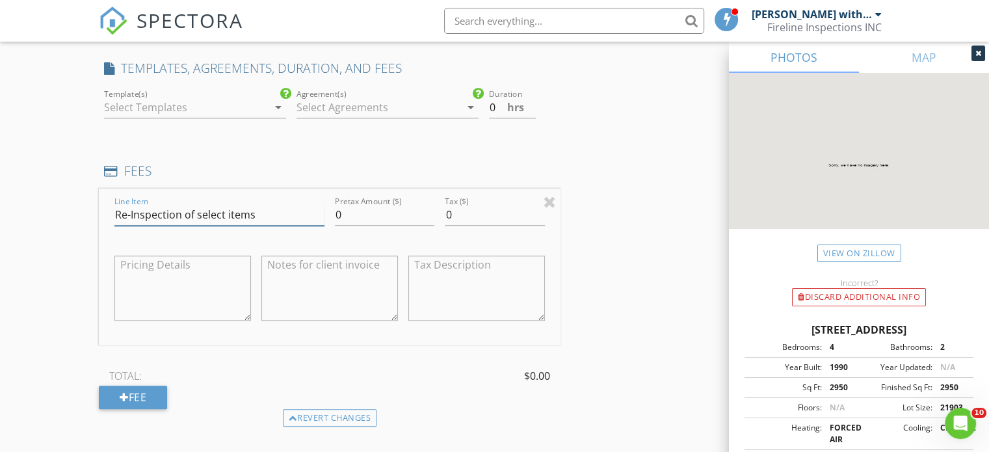
type input "Re-Inspection of select items"
click at [393, 217] on input "0" at bounding box center [384, 214] width 99 height 21
type input "275"
click at [662, 205] on div "Reinspection check_box General Home Inspection Report Reinspection check_box_ou…" at bounding box center [494, 286] width 791 height 2772
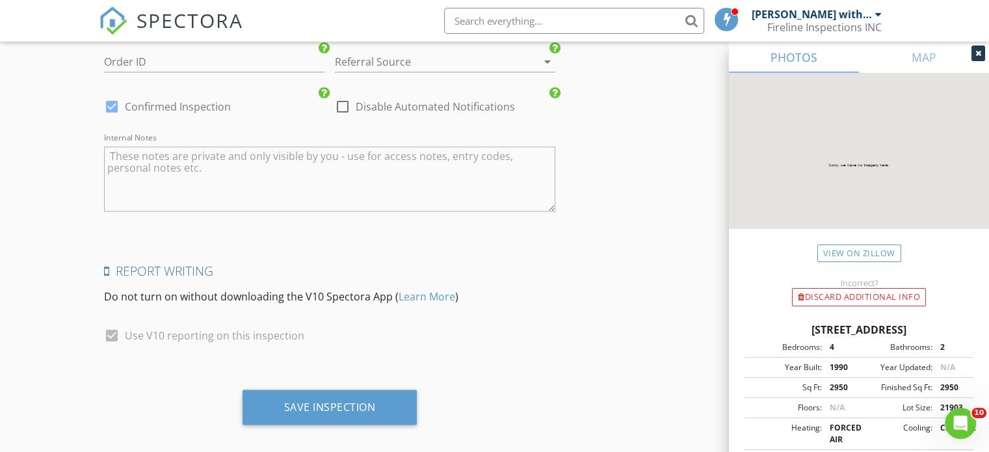
scroll to position [2481, 0]
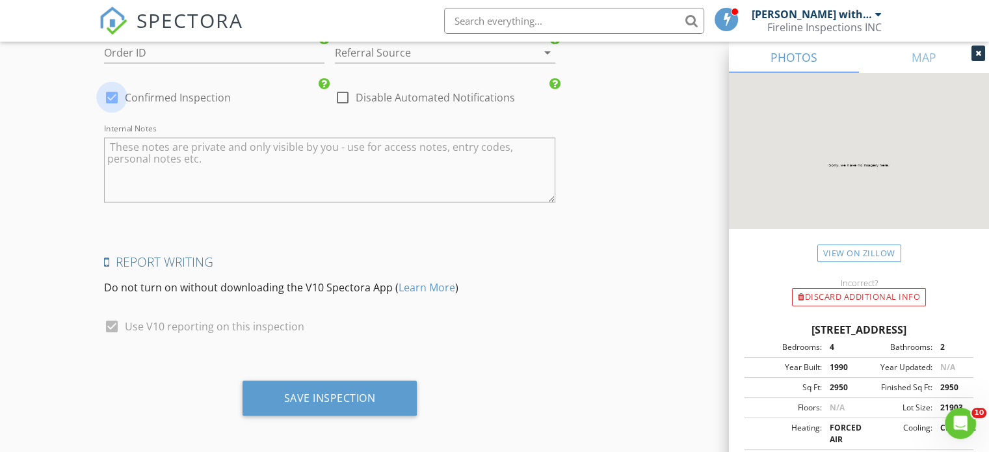
click at [111, 90] on div at bounding box center [112, 97] width 22 height 22
checkbox input "false"
checkbox input "true"
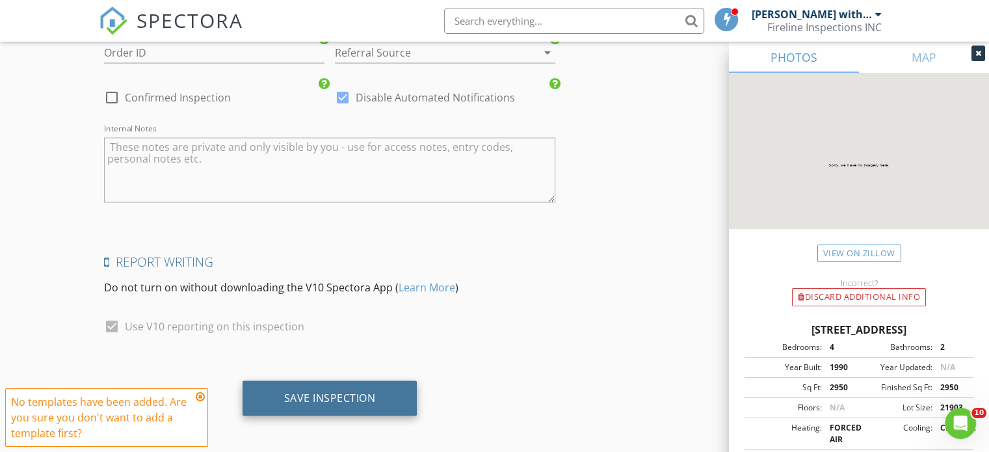
click at [365, 402] on div "Save Inspection" at bounding box center [330, 398] width 175 height 35
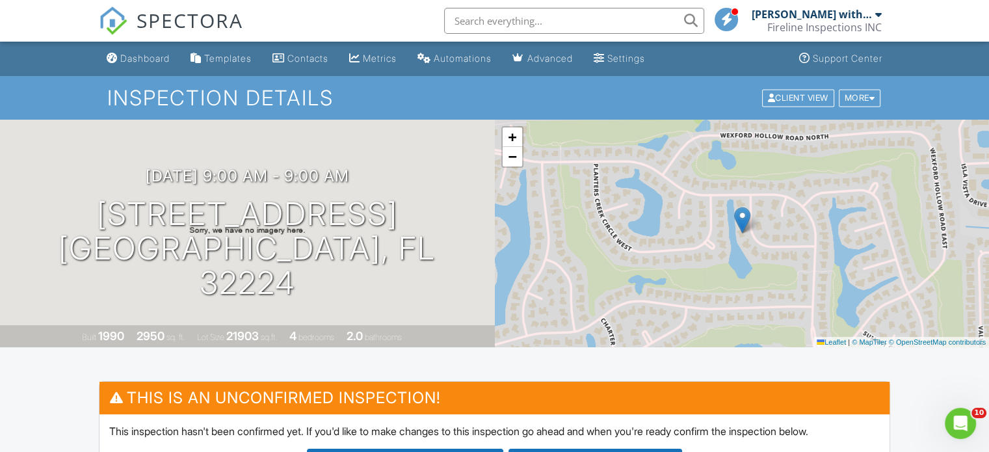
click at [174, 64] on link "Dashboard" at bounding box center [137, 59] width 73 height 24
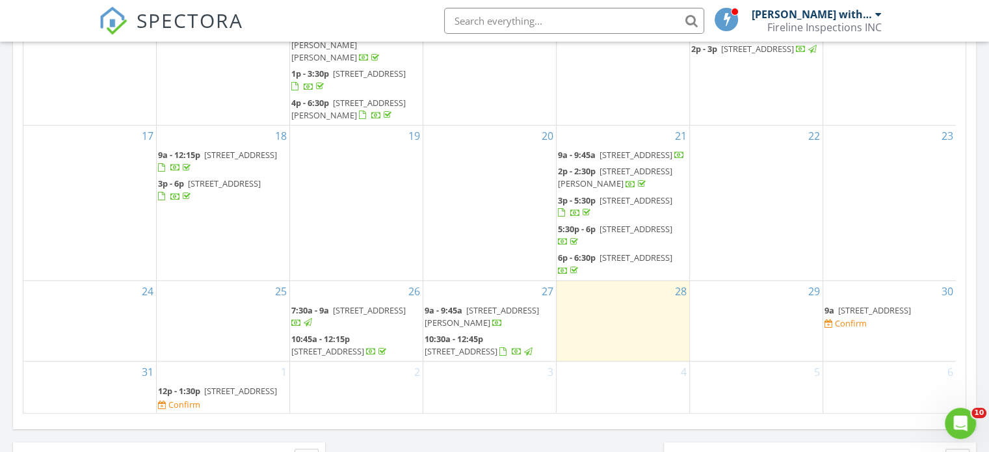
scroll to position [148, 0]
click at [973, 230] on div "August 2025 today list day week cal wk 4 wk month Sun Mon Tue Wed Thu Fri Sat 2…" at bounding box center [494, 128] width 963 height 592
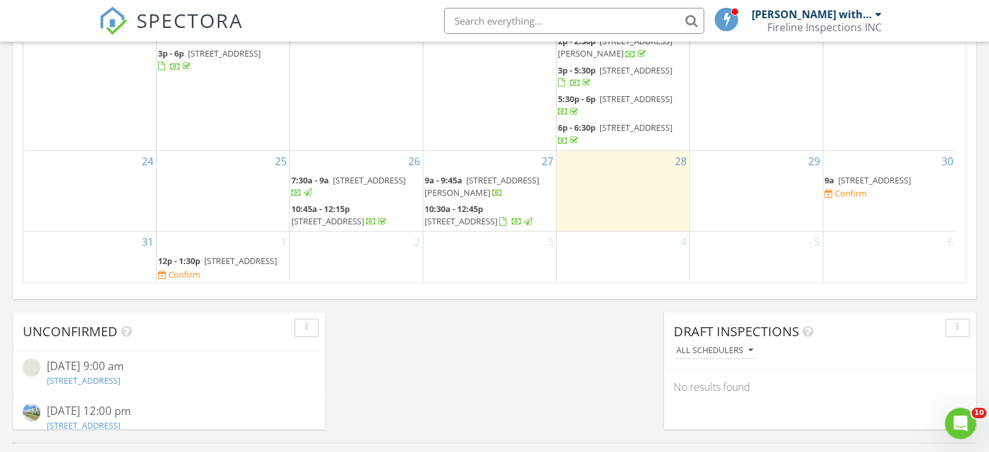
scroll to position [1040, 0]
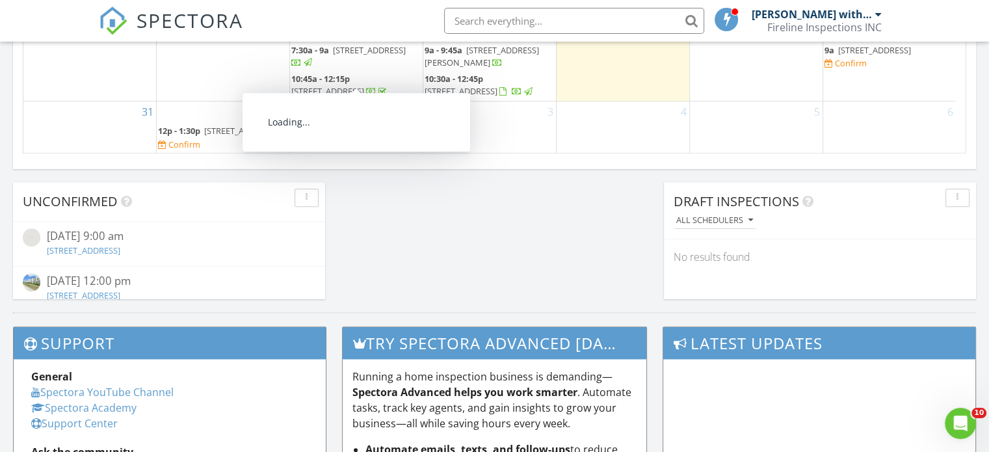
click at [252, 133] on span "1133 Ocean Shore Blvd 506, Ormond Beach 32176" at bounding box center [240, 131] width 73 height 12
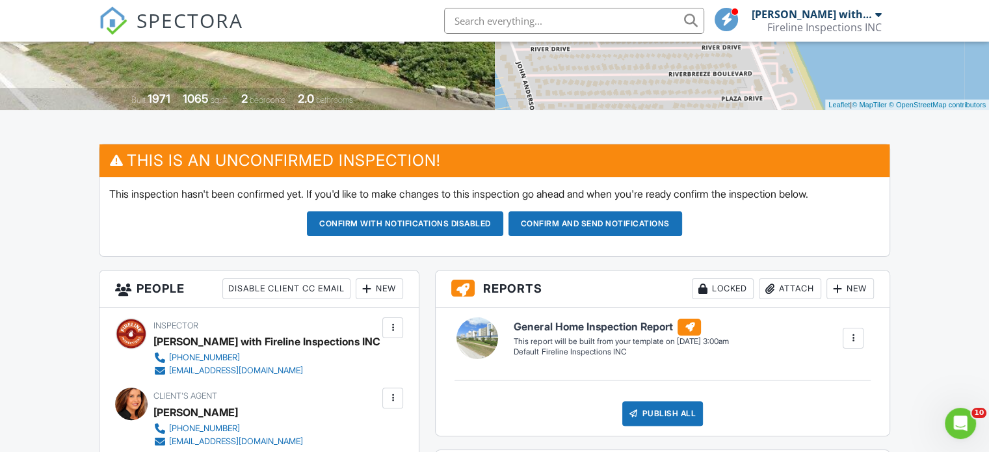
scroll to position [42, 0]
